Goal: Task Accomplishment & Management: Manage account settings

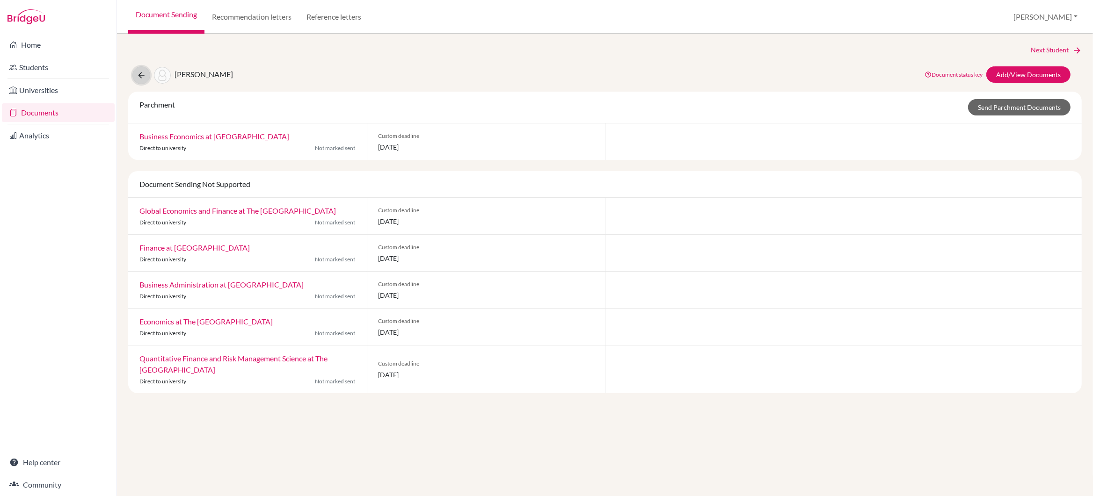
click at [141, 74] on icon at bounding box center [141, 75] width 9 height 9
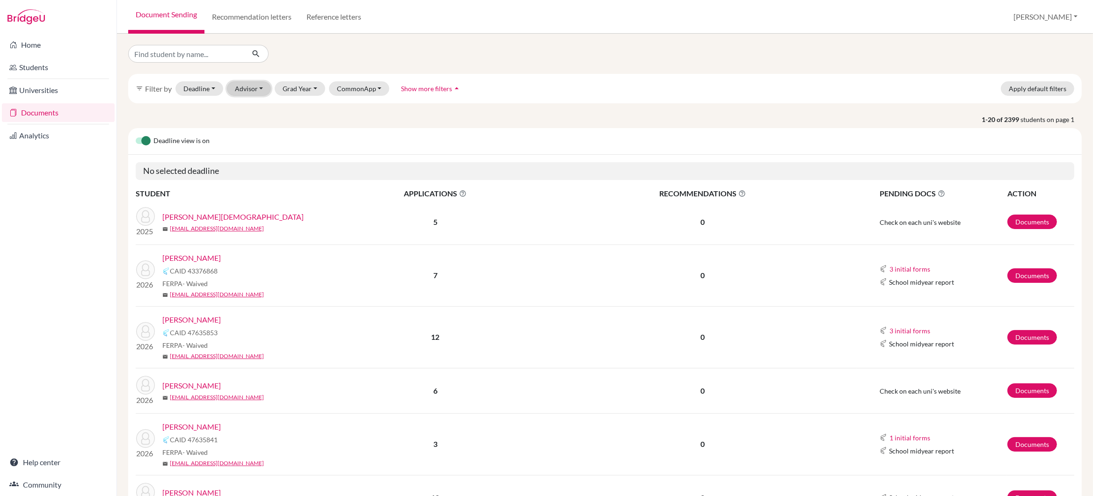
click at [259, 91] on button "Advisor" at bounding box center [249, 88] width 44 height 15
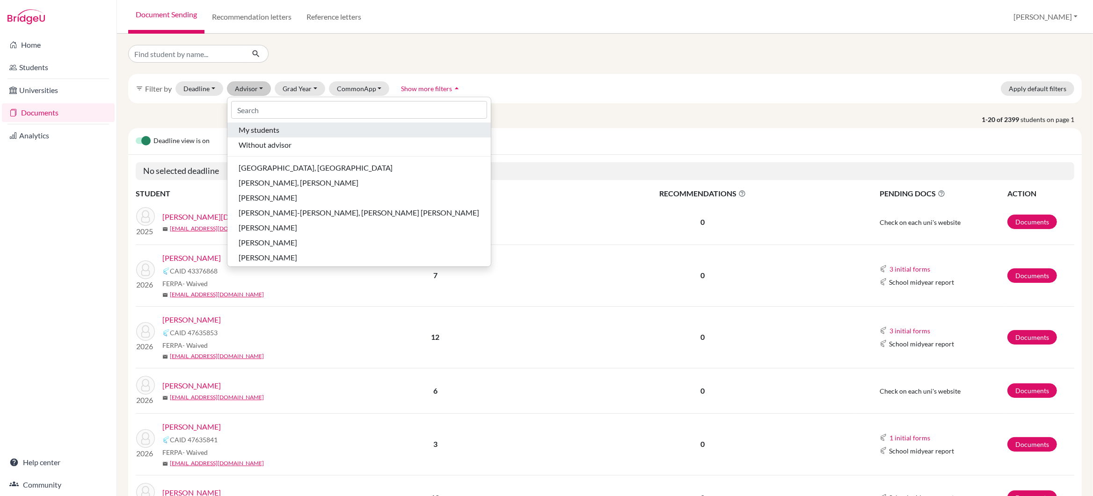
click at [264, 136] on button "My students" at bounding box center [358, 130] width 263 height 15
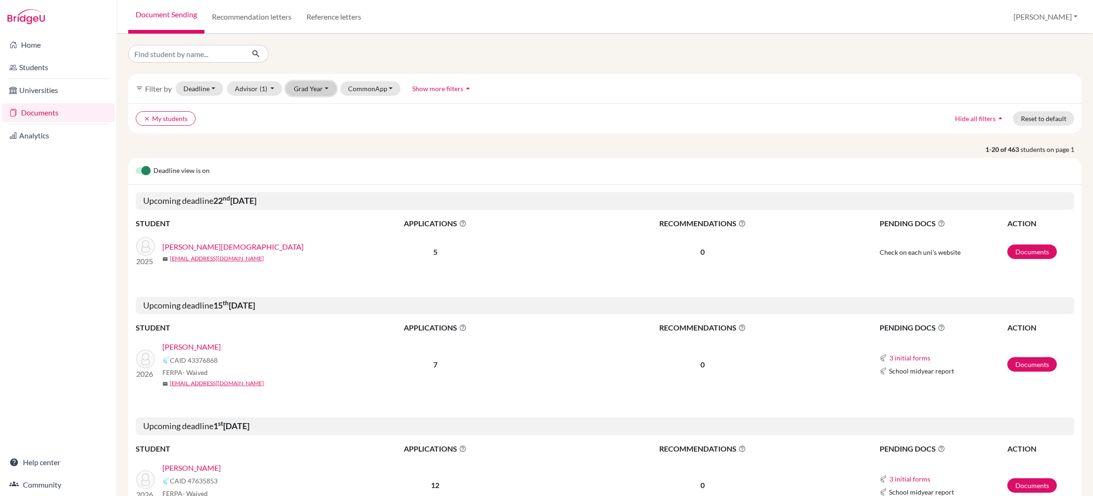
click at [301, 90] on button "Grad Year" at bounding box center [311, 88] width 51 height 15
click at [310, 151] on span "2026" at bounding box center [306, 153] width 17 height 11
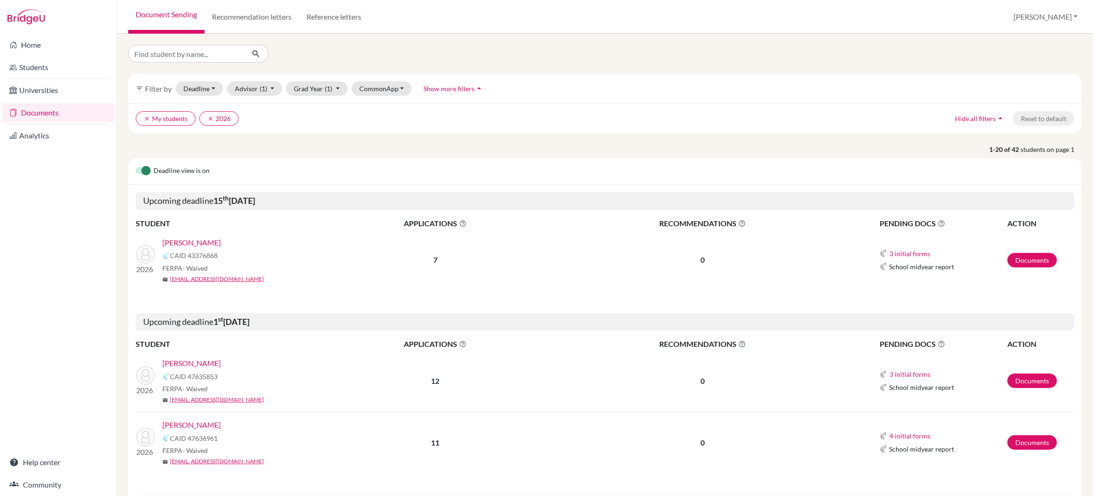
click at [192, 243] on link "[PERSON_NAME]" at bounding box center [191, 242] width 58 height 11
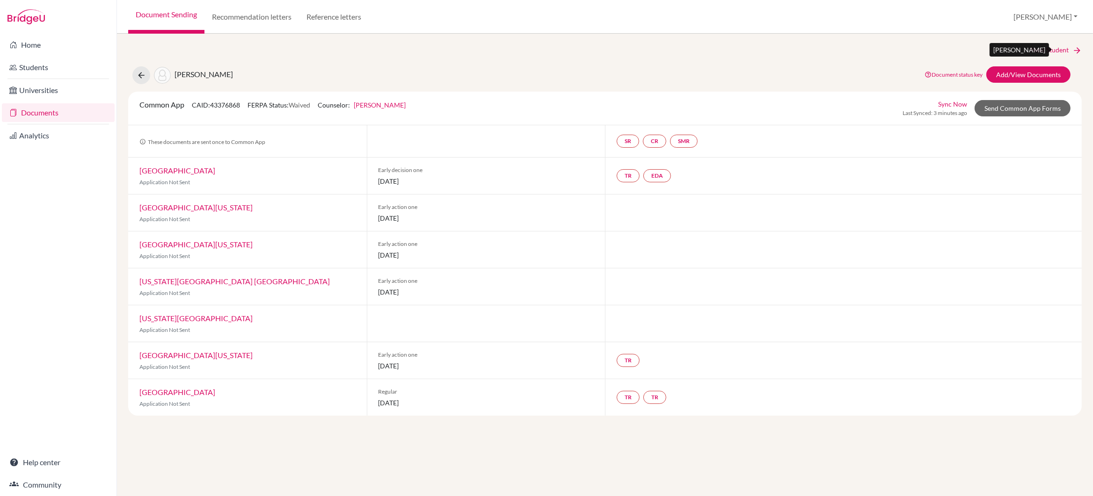
click at [1052, 47] on link "Next Student" at bounding box center [1056, 50] width 51 height 10
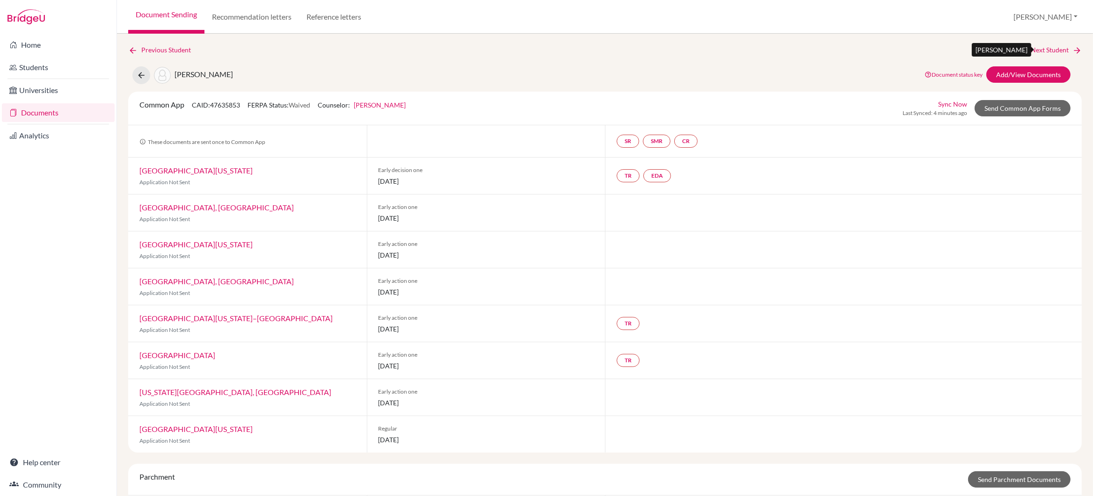
click at [1050, 47] on link "Next Student" at bounding box center [1056, 50] width 51 height 10
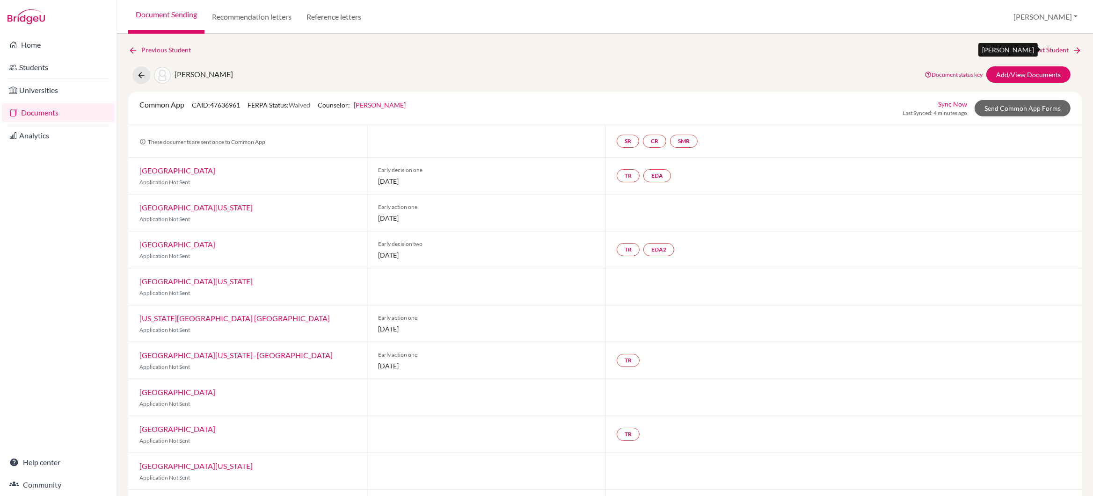
click at [1040, 51] on link "Next Student" at bounding box center [1056, 50] width 51 height 10
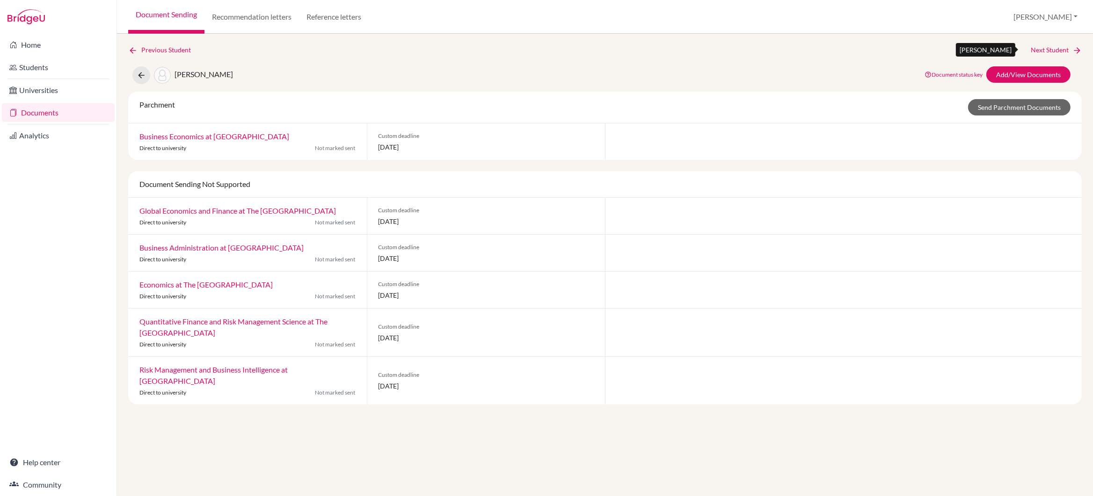
click at [1039, 51] on link "Next Student" at bounding box center [1056, 50] width 51 height 10
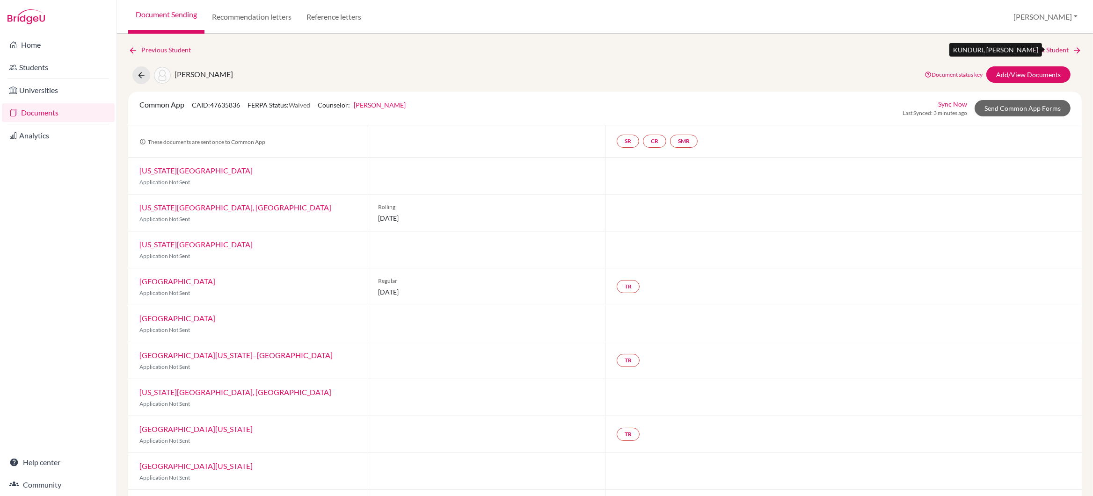
click at [1038, 51] on link "Next Student" at bounding box center [1056, 50] width 51 height 10
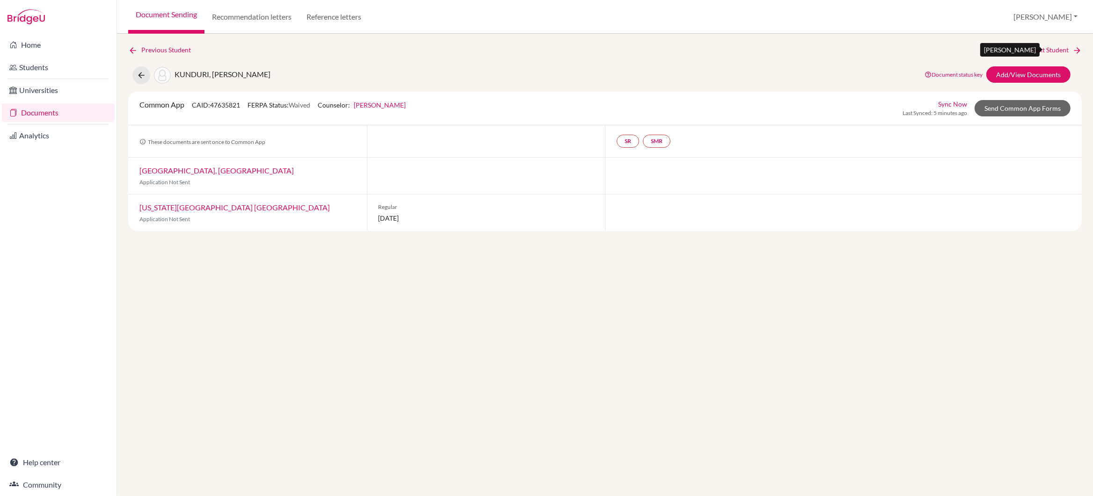
click at [1038, 51] on link "Next Student" at bounding box center [1056, 50] width 51 height 10
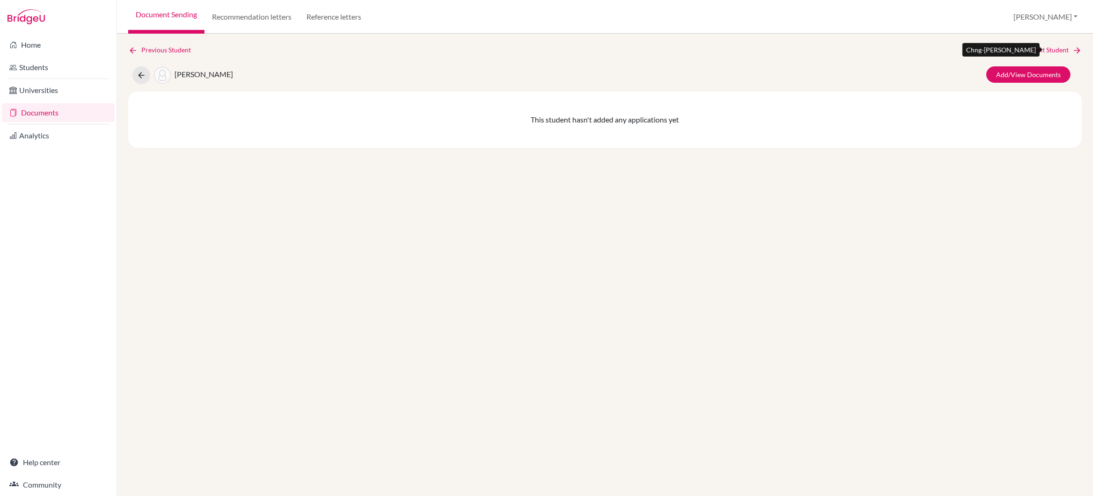
click at [1038, 51] on link "Next Student" at bounding box center [1056, 50] width 51 height 10
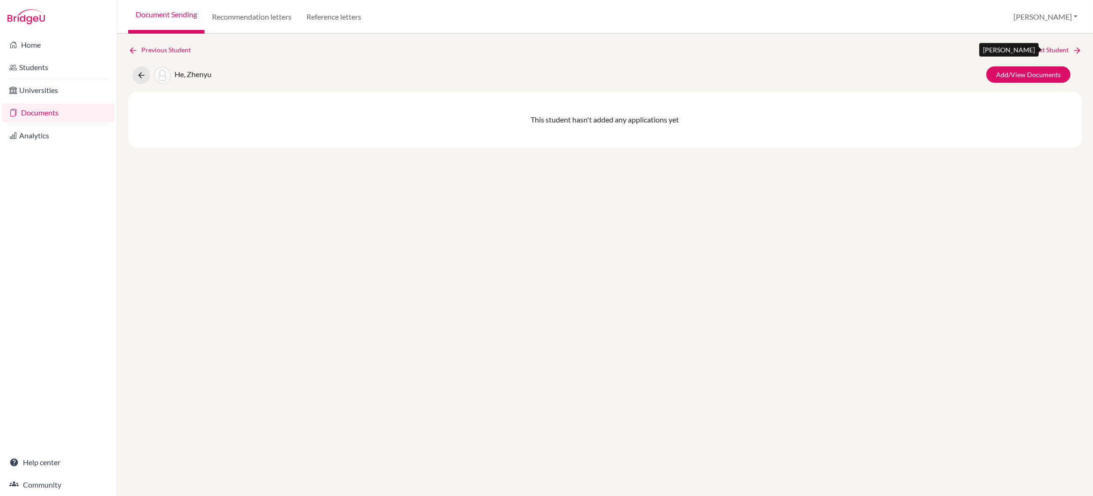
click at [1038, 51] on link "Next Student" at bounding box center [1056, 50] width 51 height 10
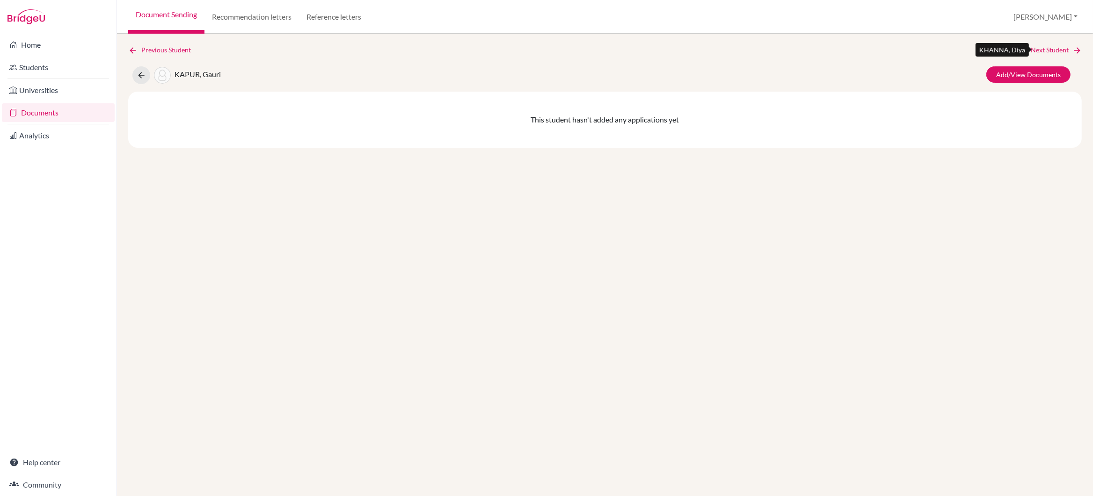
click at [1038, 51] on link "Next Student" at bounding box center [1056, 50] width 51 height 10
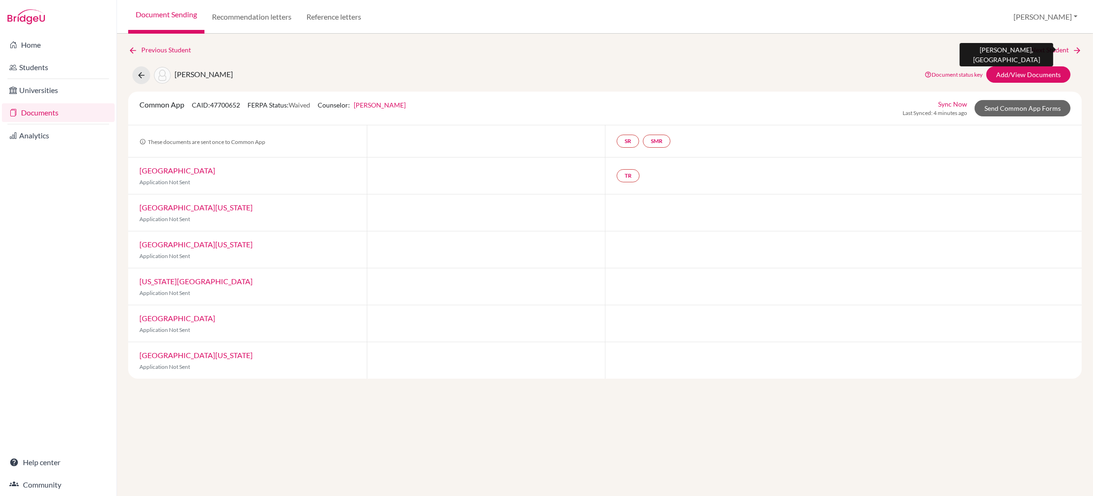
click at [1034, 49] on link "Next Student" at bounding box center [1056, 50] width 51 height 10
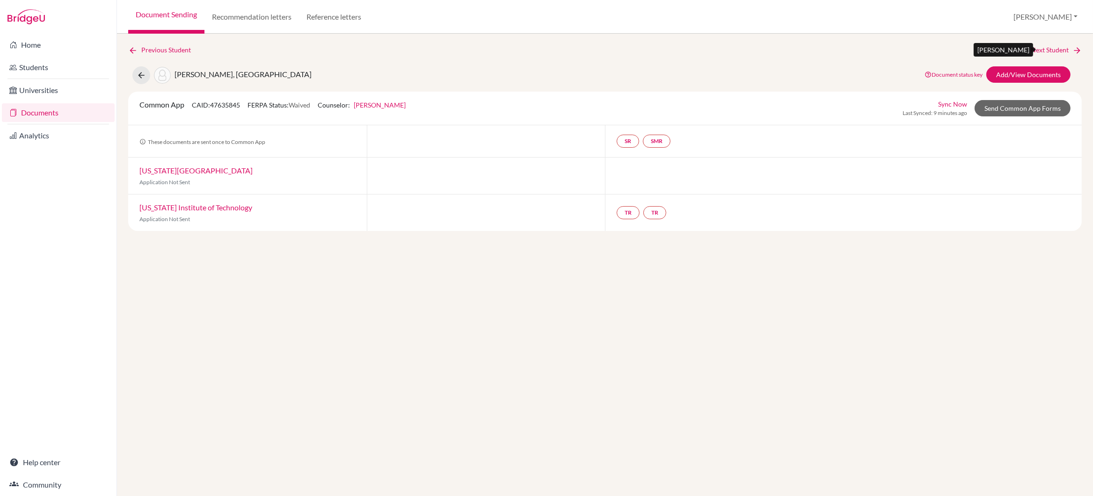
click at [1051, 50] on link "Next Student" at bounding box center [1056, 50] width 51 height 10
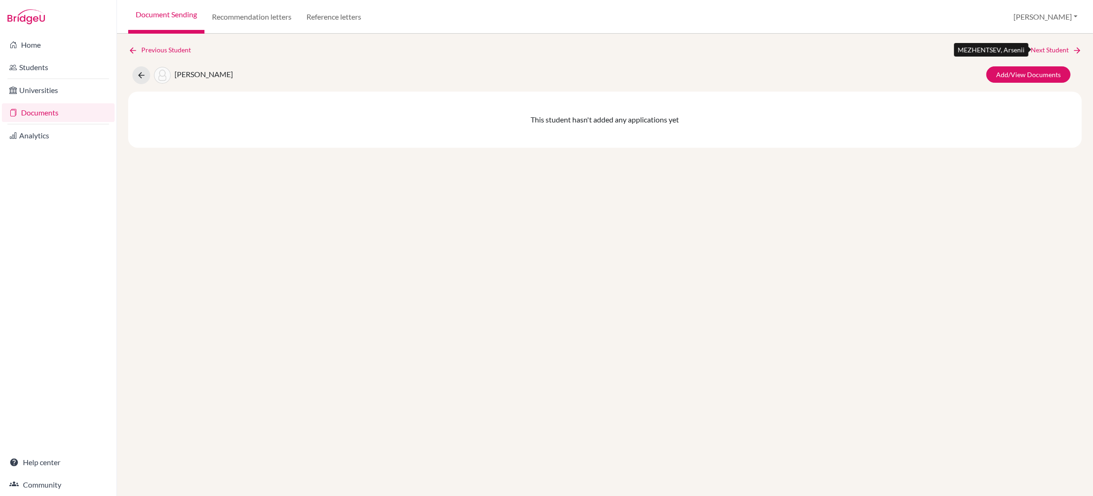
click at [1051, 50] on link "Next Student" at bounding box center [1056, 50] width 51 height 10
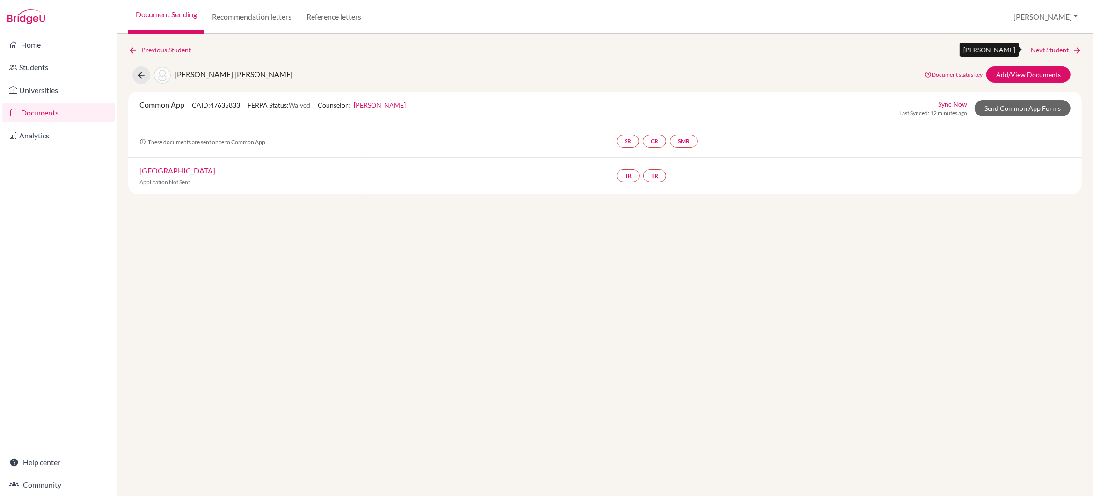
click at [1051, 50] on link "Next Student" at bounding box center [1056, 50] width 51 height 10
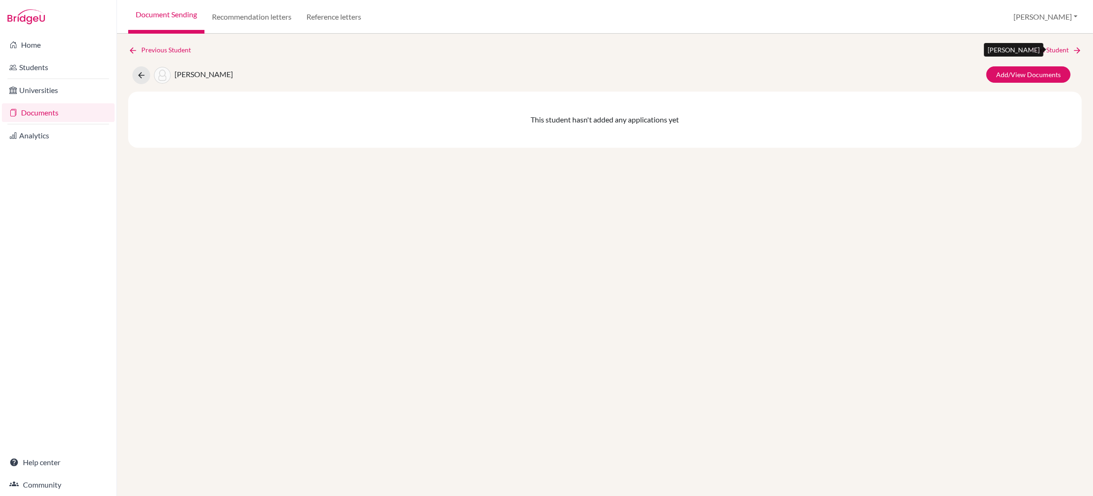
click at [1051, 50] on link "Next Student" at bounding box center [1056, 50] width 51 height 10
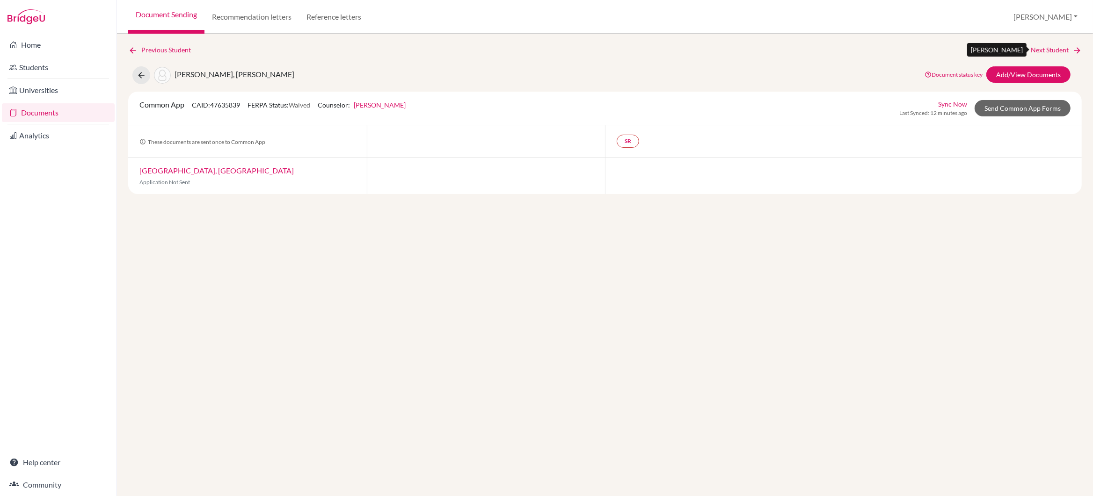
click at [1041, 50] on link "Next Student" at bounding box center [1056, 50] width 51 height 10
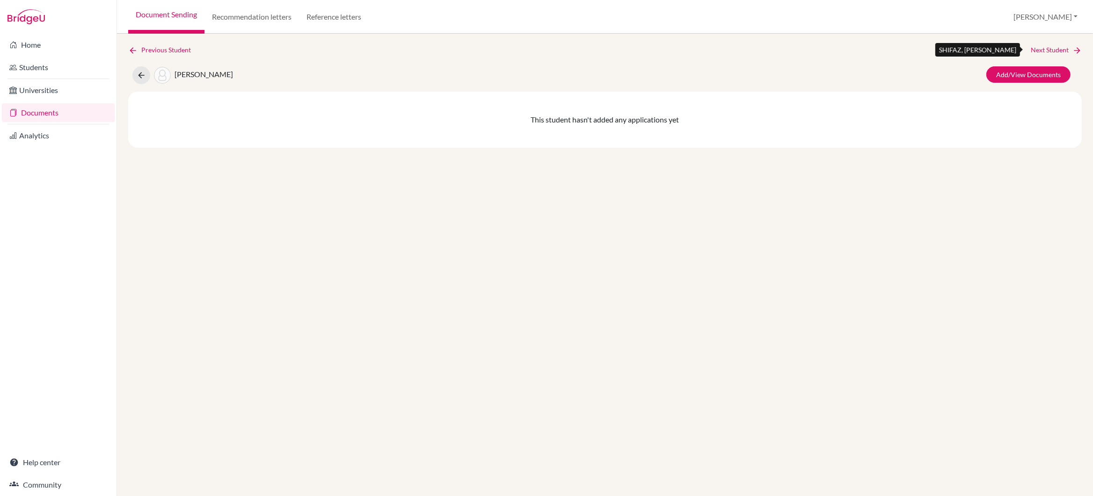
click at [1041, 50] on link "Next Student" at bounding box center [1056, 50] width 51 height 10
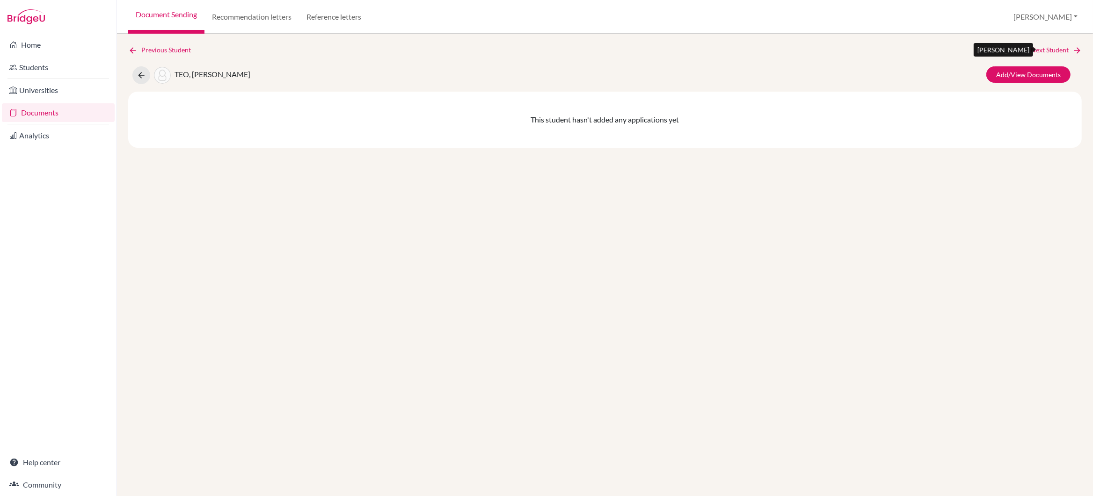
click at [1041, 50] on link "Next Student" at bounding box center [1056, 50] width 51 height 10
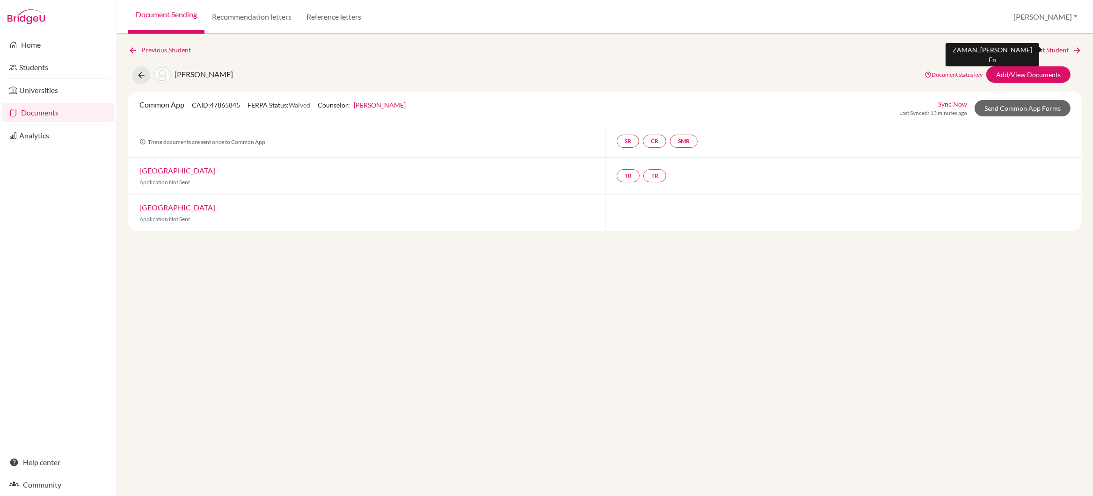
click at [1045, 50] on link "Next Student" at bounding box center [1056, 50] width 51 height 10
